Goal: Information Seeking & Learning: Learn about a topic

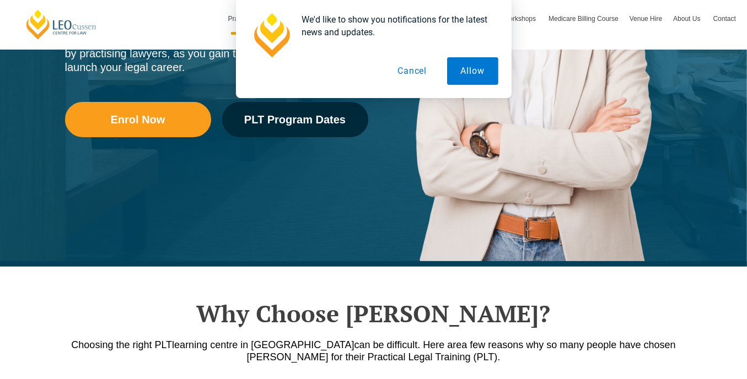
click at [423, 72] on button "Cancel" at bounding box center [412, 71] width 57 height 28
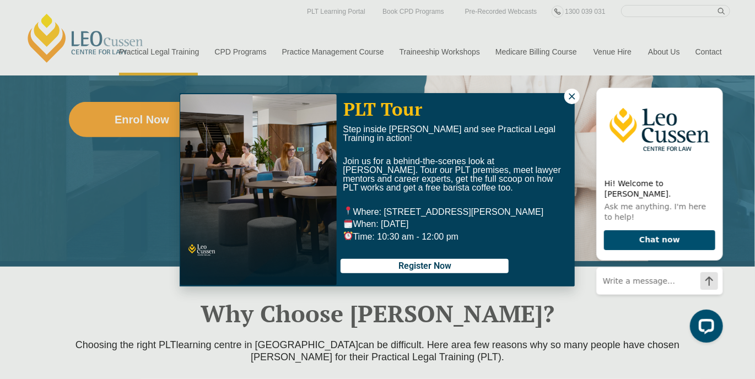
click at [83, 315] on div "PLT Tour Step inside Leo Cussen and see Practical Legal Training in action! Joi…" at bounding box center [377, 189] width 755 height 379
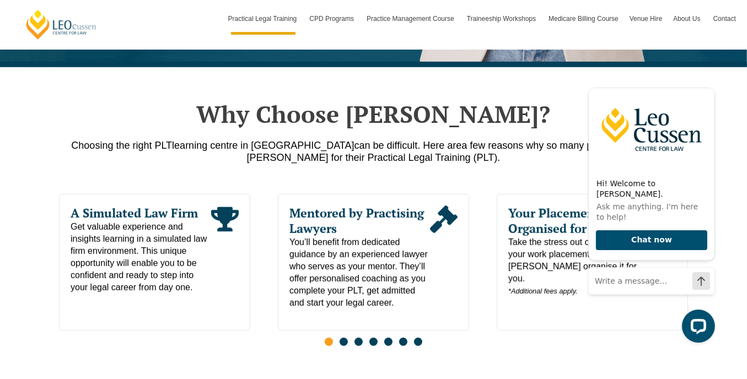
scroll to position [514, 0]
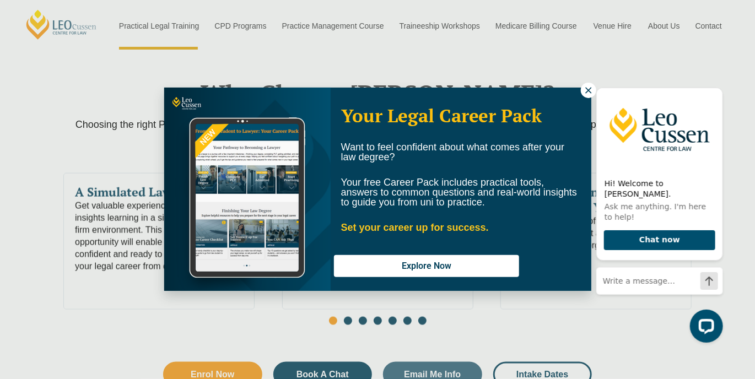
click at [586, 87] on icon at bounding box center [589, 90] width 10 height 10
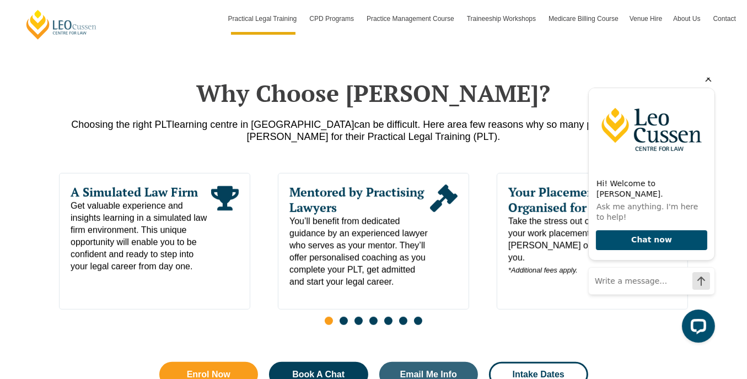
click at [710, 82] on icon "Hide greeting" at bounding box center [708, 78] width 6 height 6
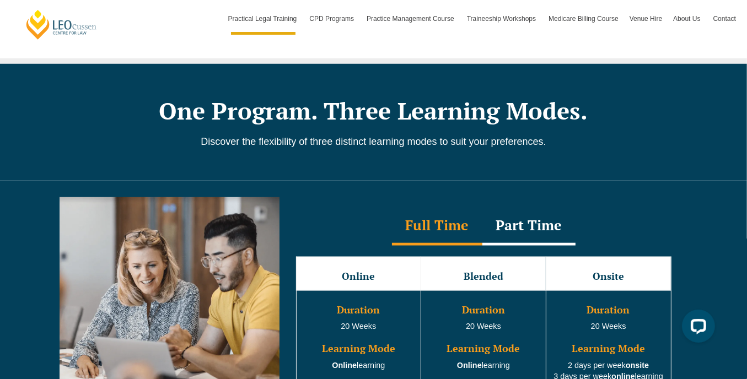
scroll to position [955, 0]
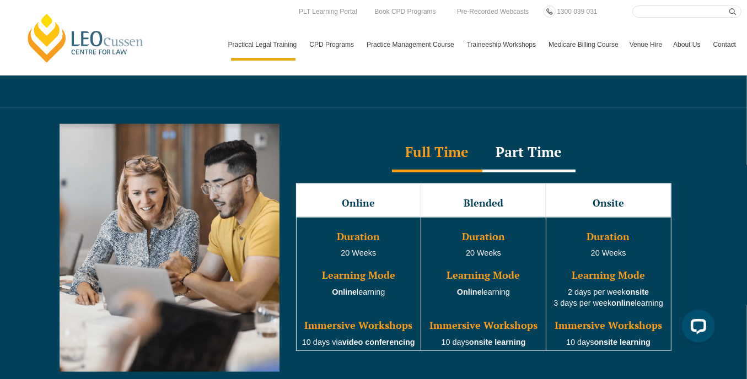
click at [525, 153] on div "Part Time" at bounding box center [528, 153] width 93 height 39
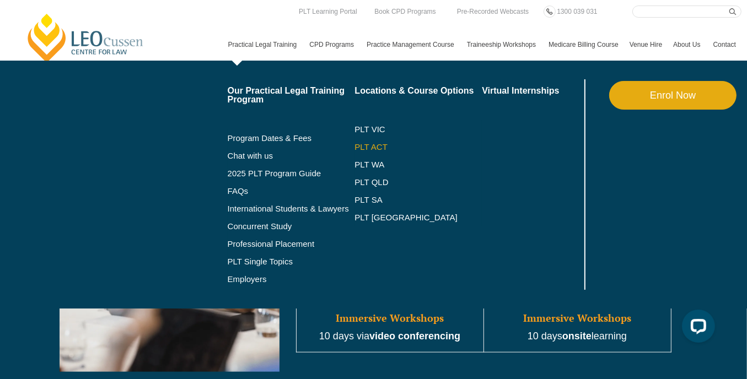
click at [354, 152] on link "PLT ACT" at bounding box center [417, 147] width 127 height 9
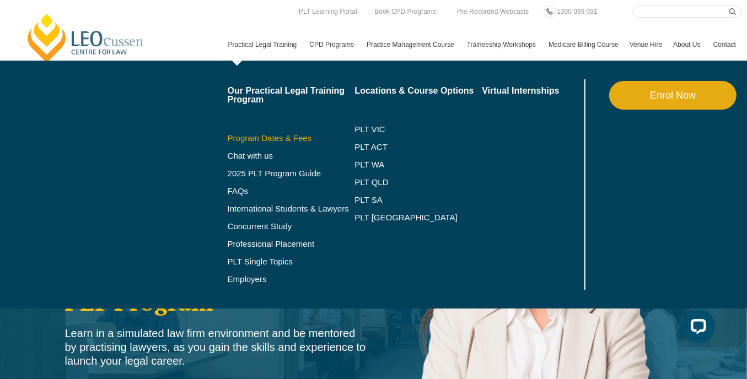
click at [228, 143] on link "Program Dates & Fees" at bounding box center [291, 138] width 127 height 9
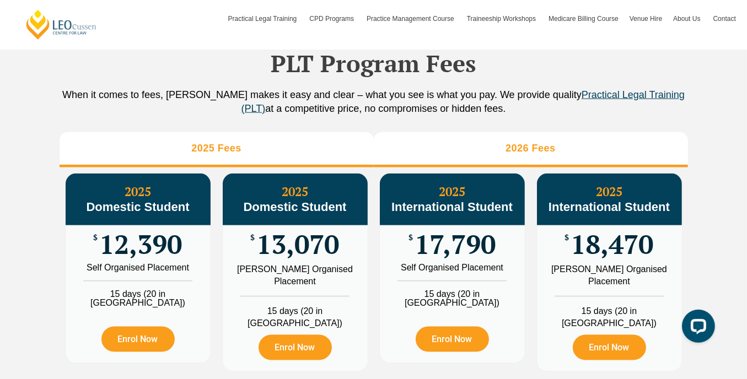
click at [535, 154] on h3 "2026 Fees" at bounding box center [530, 148] width 50 height 13
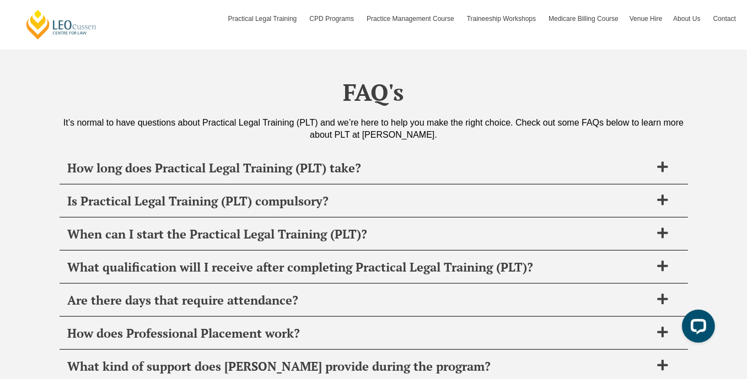
scroll to position [4457, 0]
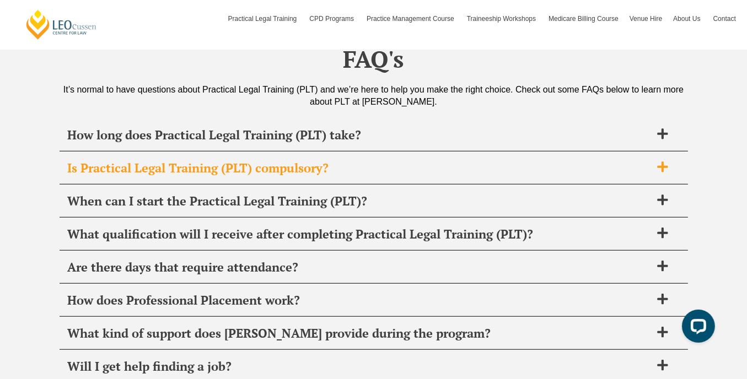
click at [662, 162] on icon at bounding box center [662, 167] width 10 height 10
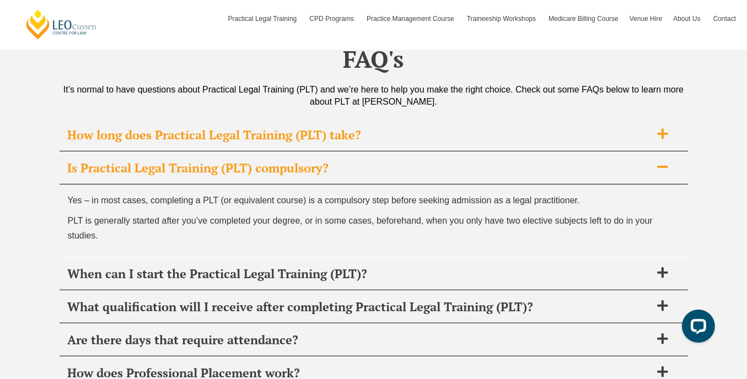
click at [661, 128] on icon at bounding box center [662, 134] width 12 height 12
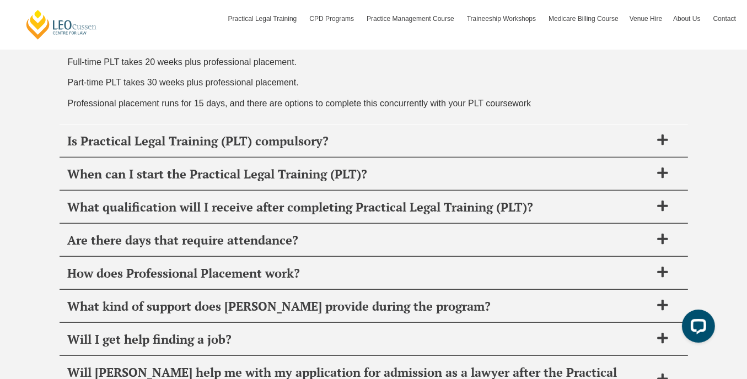
scroll to position [4604, 0]
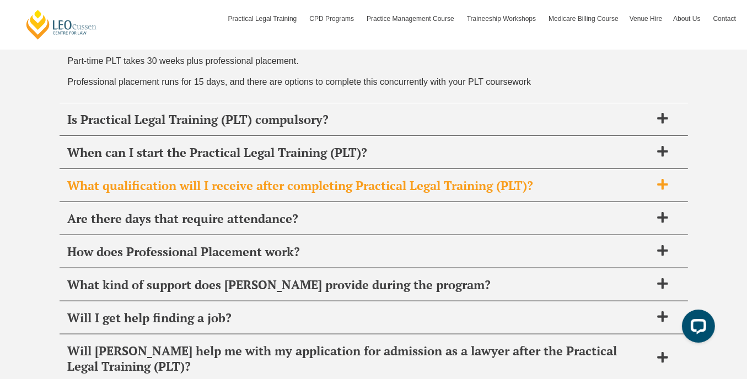
click at [661, 179] on icon at bounding box center [662, 185] width 12 height 12
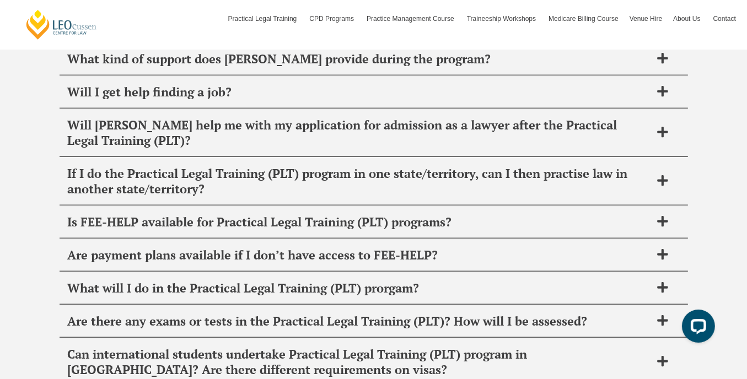
scroll to position [4815, 0]
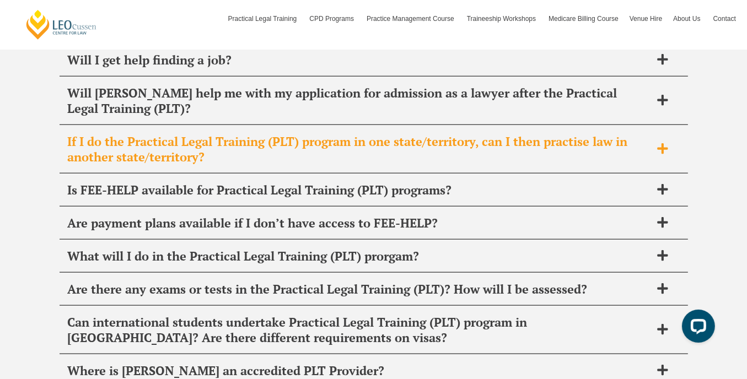
click at [658, 143] on icon at bounding box center [662, 148] width 10 height 10
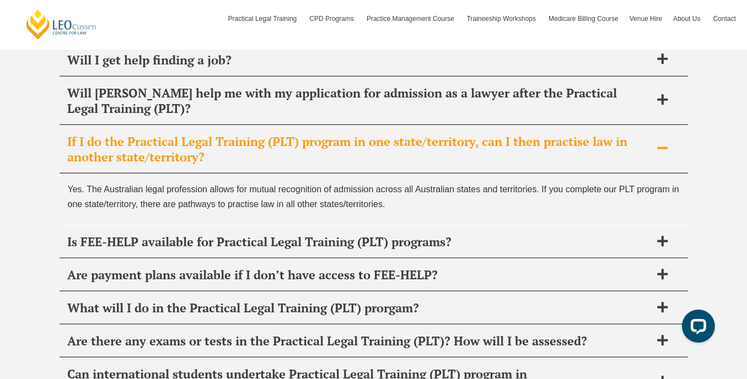
scroll to position [4836, 0]
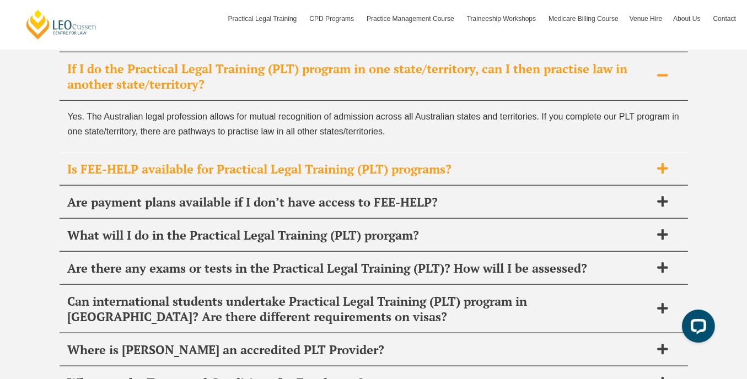
click at [662, 163] on icon at bounding box center [662, 168] width 10 height 10
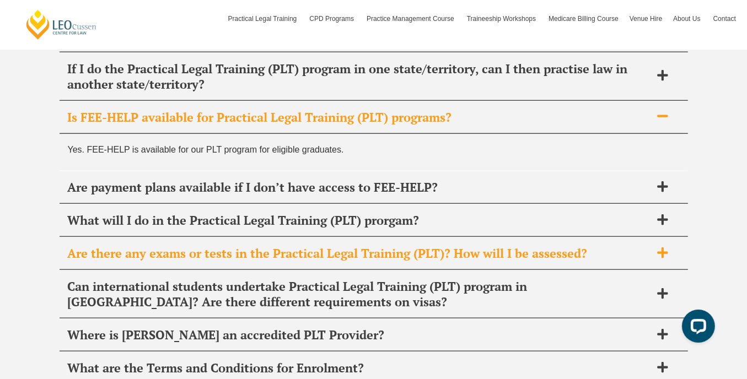
scroll to position [4910, 0]
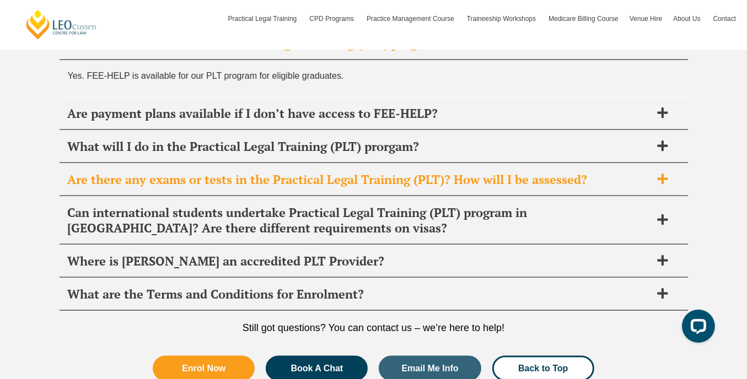
click at [663, 174] on icon at bounding box center [662, 179] width 10 height 10
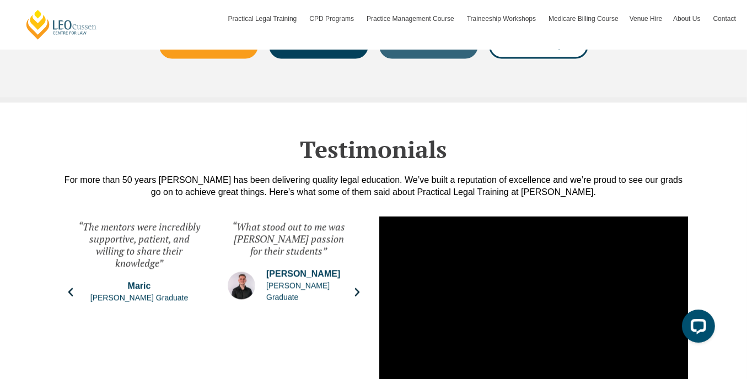
scroll to position [5865, 0]
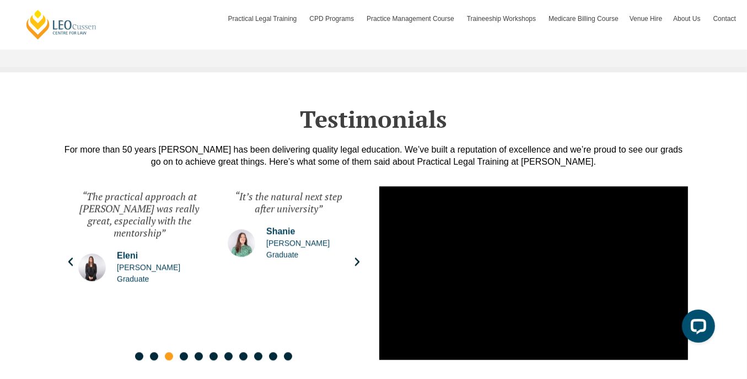
click at [358, 256] on icon "Next slide" at bounding box center [357, 261] width 11 height 11
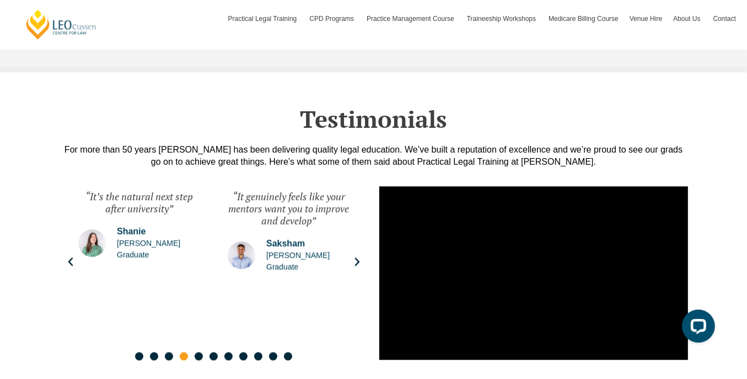
click at [358, 256] on icon "Next slide" at bounding box center [357, 261] width 11 height 11
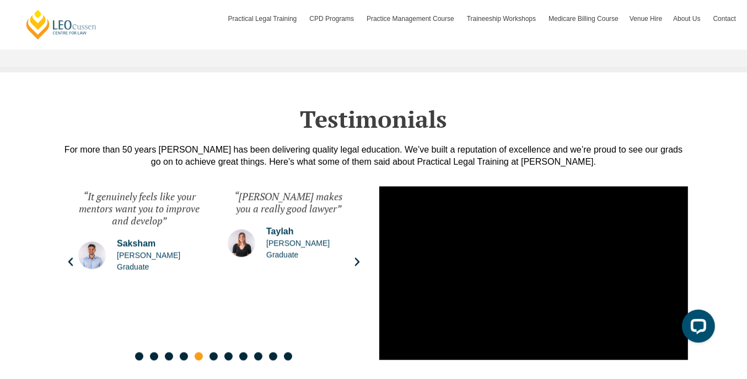
click at [358, 256] on icon "Next slide" at bounding box center [357, 261] width 11 height 11
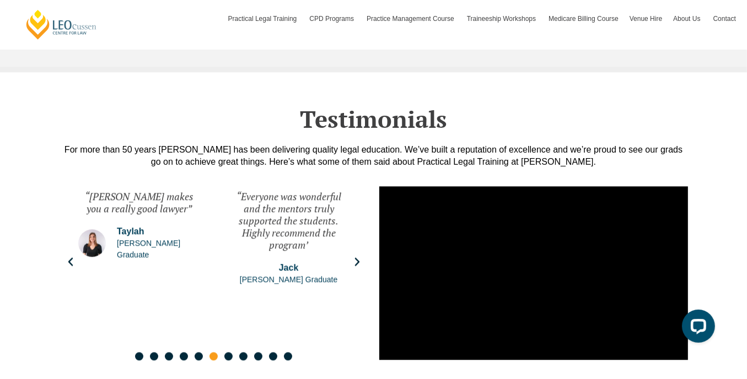
click at [358, 256] on icon "Next slide" at bounding box center [357, 261] width 11 height 11
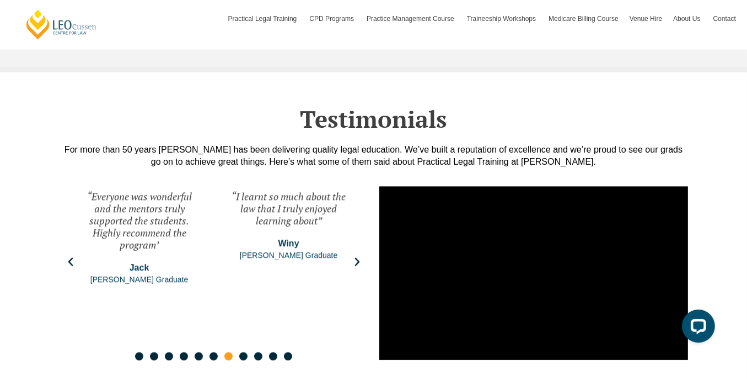
click at [358, 256] on icon "Next slide" at bounding box center [357, 261] width 11 height 11
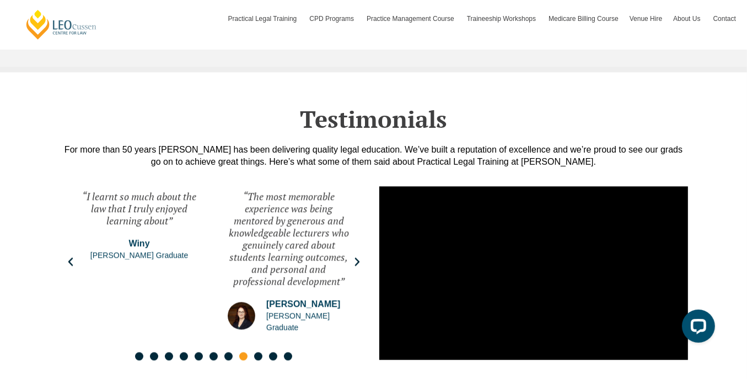
click at [358, 256] on icon "Next slide" at bounding box center [357, 261] width 11 height 11
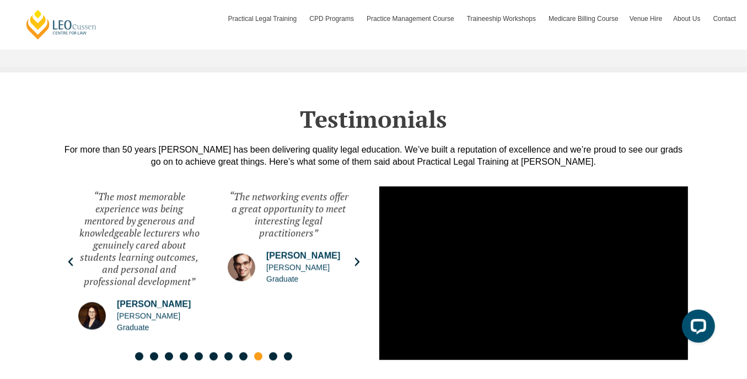
click at [358, 256] on icon "Next slide" at bounding box center [357, 261] width 11 height 11
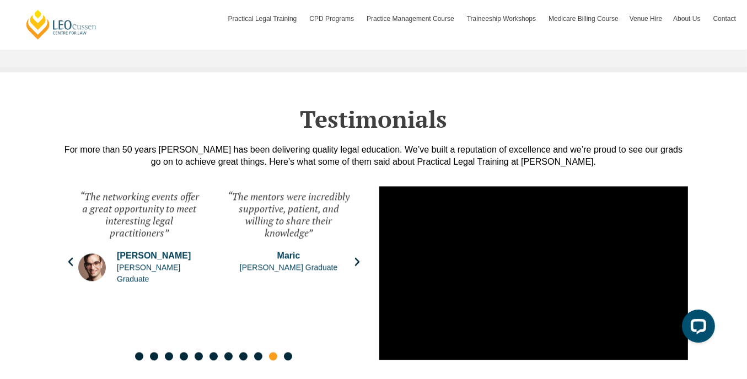
click at [358, 256] on icon "Next slide" at bounding box center [357, 261] width 11 height 11
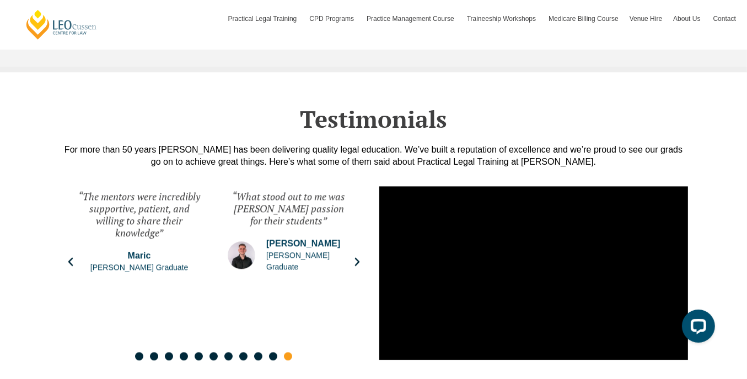
click at [358, 256] on icon "Next slide" at bounding box center [357, 261] width 11 height 11
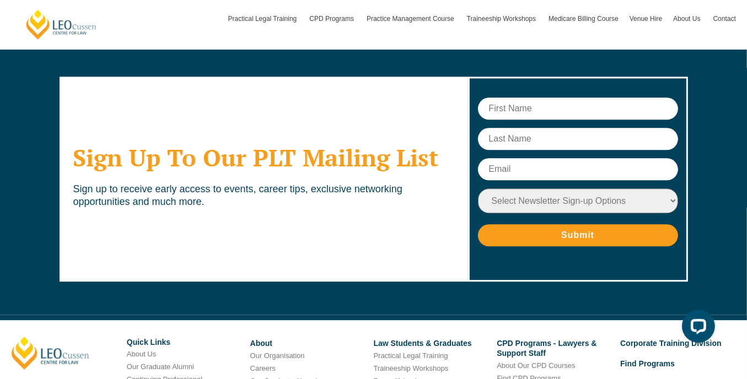
scroll to position [6348, 0]
